Goal: Task Accomplishment & Management: Manage account settings

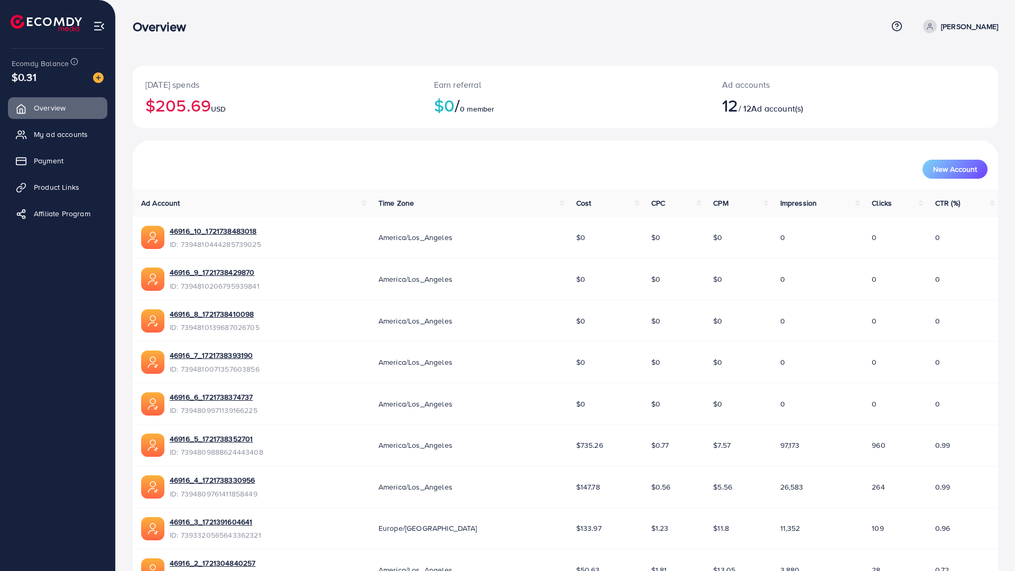
click at [931, 19] on div "Overview Help Center Contact Support Term and policy About Us [PERSON_NAME] Pro…" at bounding box center [566, 26] width 866 height 29
click at [937, 28] on link "[PERSON_NAME]" at bounding box center [958, 27] width 79 height 14
click at [736, 81] on p "Ad accounts" at bounding box center [817, 84] width 191 height 13
click at [67, 104] on span "Overview" at bounding box center [52, 108] width 32 height 11
click at [47, 19] on img at bounding box center [46, 23] width 71 height 16
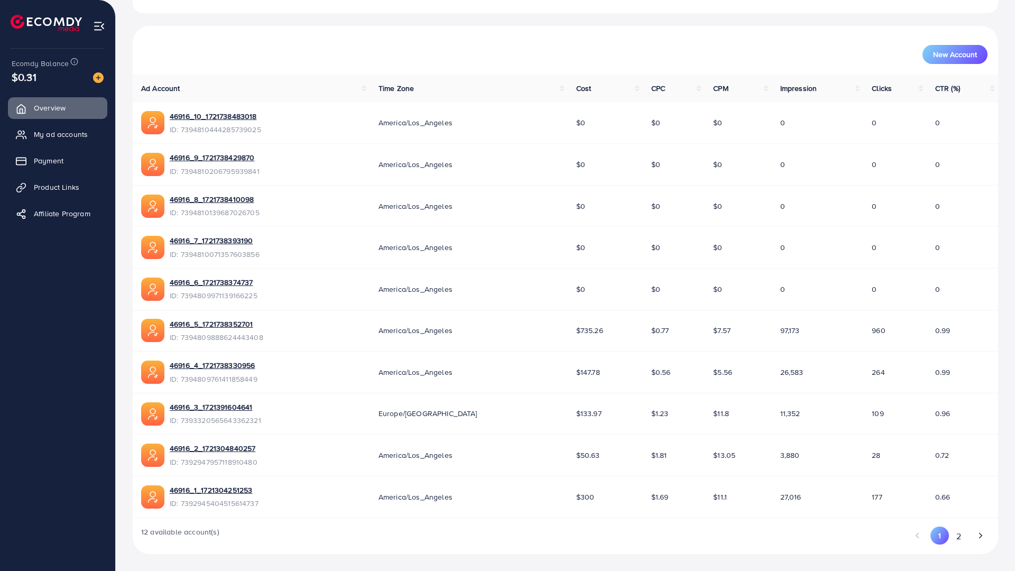
scroll to position [180, 0]
click at [951, 527] on button "2" at bounding box center [958, 537] width 19 height 20
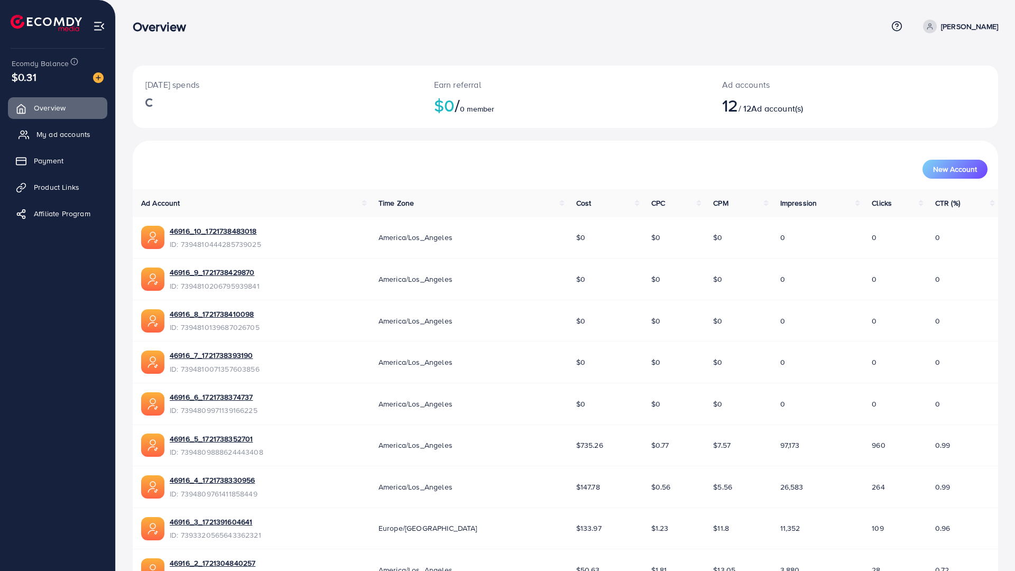
click at [84, 138] on span "My ad accounts" at bounding box center [63, 134] width 54 height 11
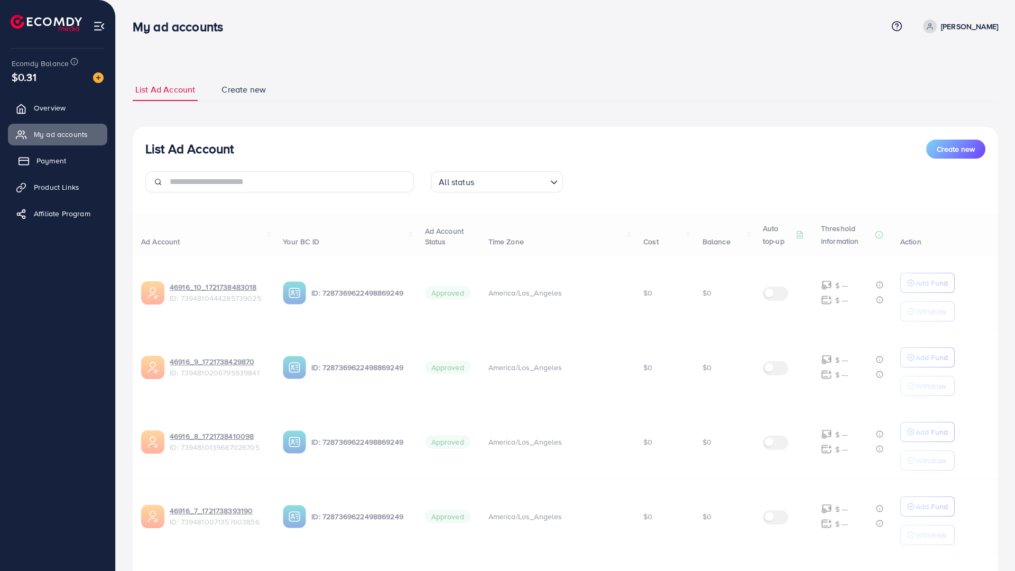
click at [75, 159] on link "Payment" at bounding box center [57, 160] width 99 height 21
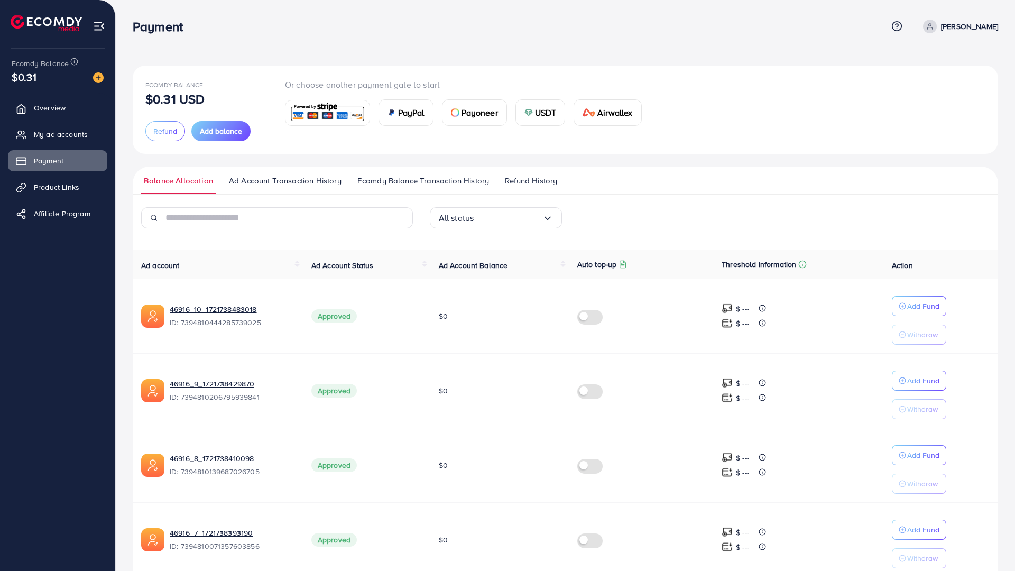
click at [530, 188] on link "Refund History" at bounding box center [531, 184] width 58 height 19
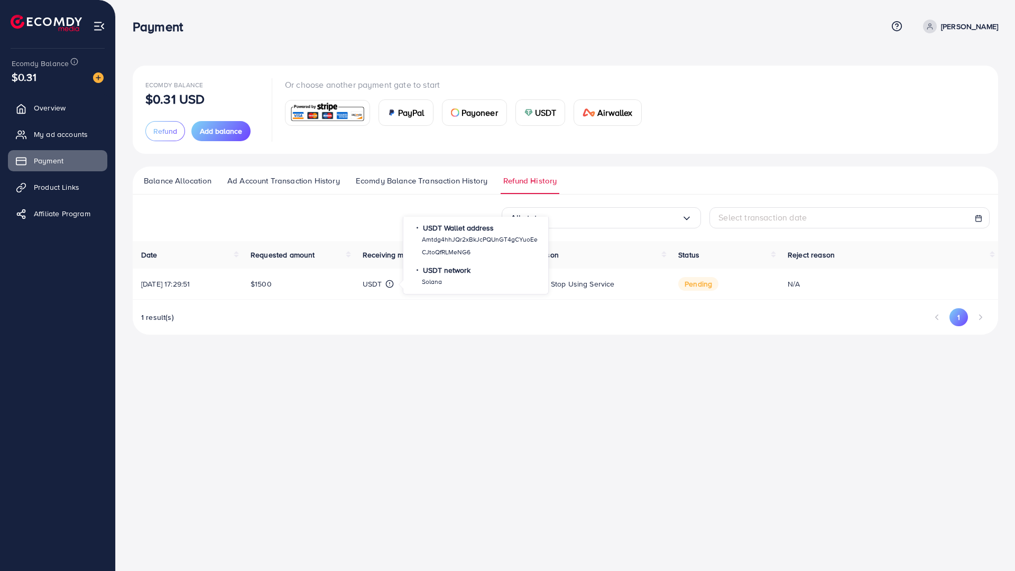
click at [433, 272] on p "・ USDT network" at bounding box center [476, 270] width 124 height 11
click at [448, 275] on p "・ USDT network" at bounding box center [476, 270] width 124 height 11
click at [58, 107] on span "Overview" at bounding box center [52, 108] width 32 height 11
